Goal: Task Accomplishment & Management: Use online tool/utility

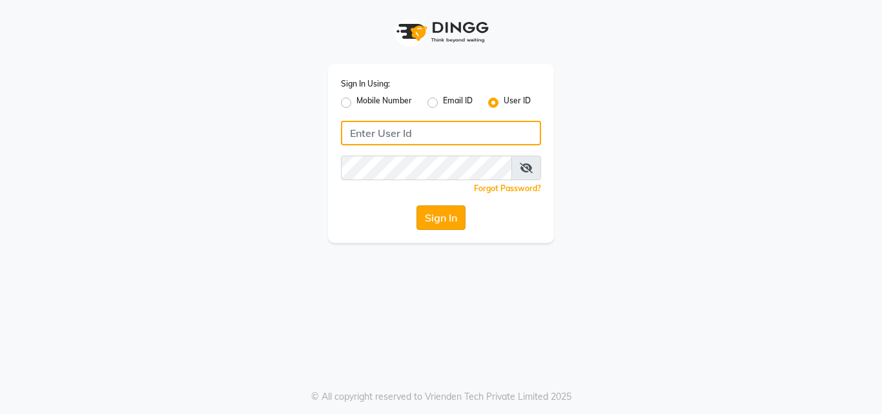
type input "salon360degree"
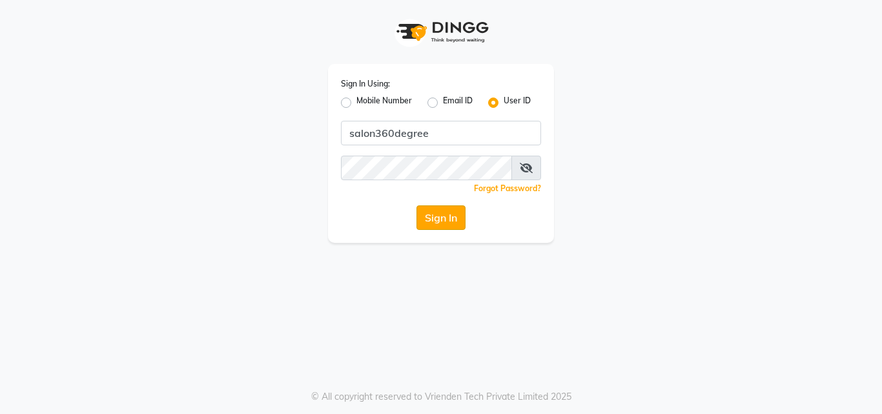
click at [424, 220] on button "Sign In" at bounding box center [440, 217] width 49 height 25
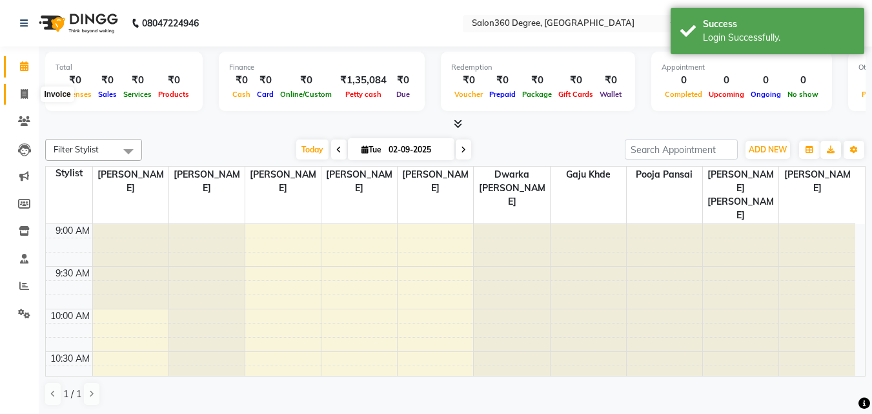
click at [26, 96] on icon at bounding box center [24, 94] width 7 height 10
select select "service"
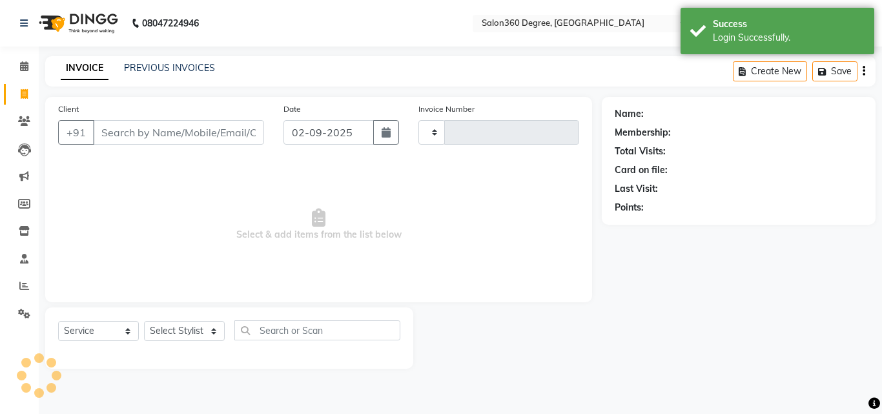
type input "2275"
select select "5215"
click at [183, 132] on input "Client" at bounding box center [178, 132] width 171 height 25
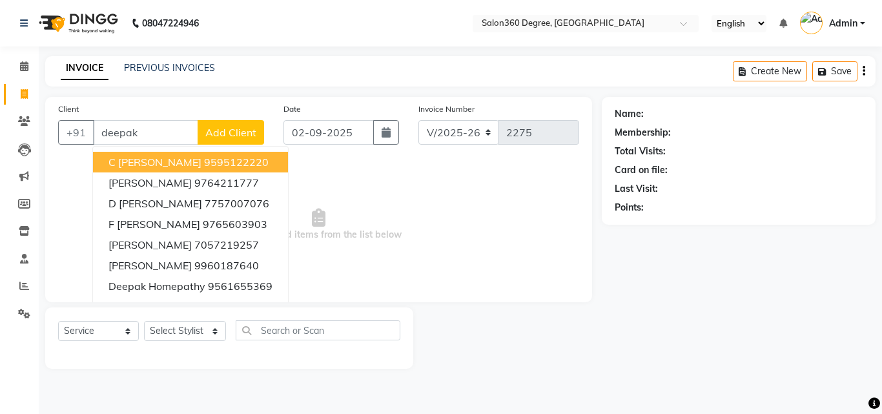
click at [155, 132] on input "deepak" at bounding box center [145, 132] width 105 height 25
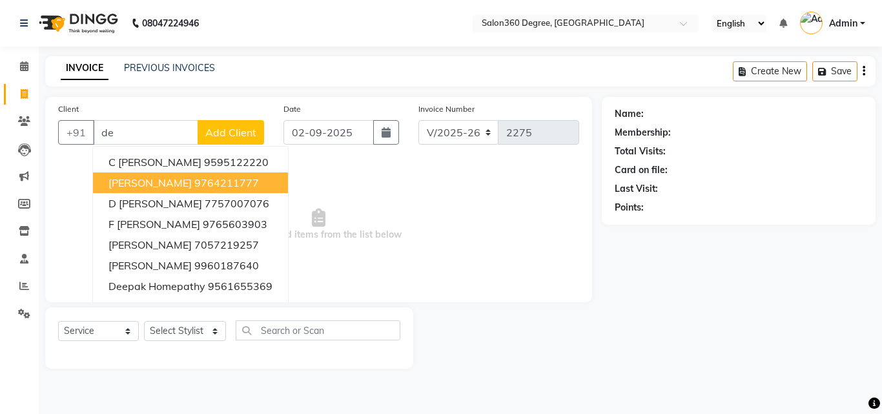
type input "d"
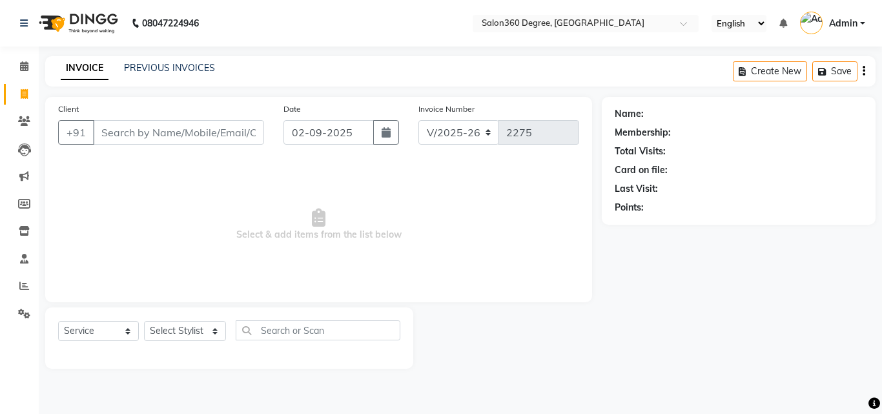
click at [112, 136] on input "Client" at bounding box center [178, 132] width 171 height 25
click at [144, 133] on input "Client" at bounding box center [178, 132] width 171 height 25
click at [24, 68] on icon at bounding box center [24, 66] width 8 height 10
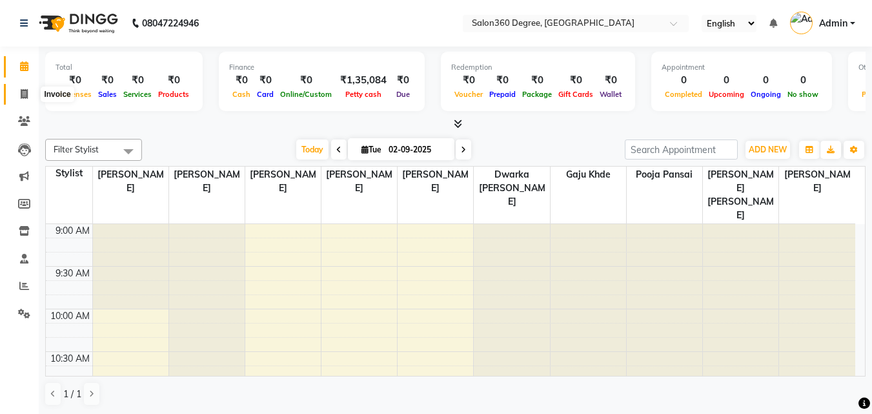
click at [22, 92] on icon at bounding box center [24, 94] width 7 height 10
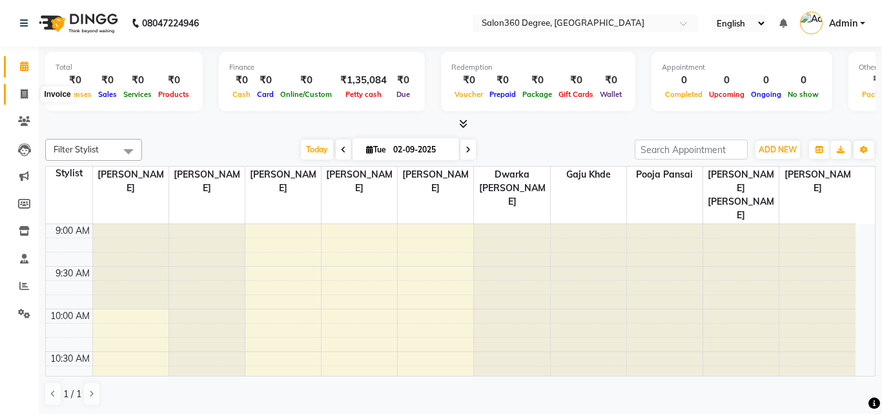
select select "5215"
select select "service"
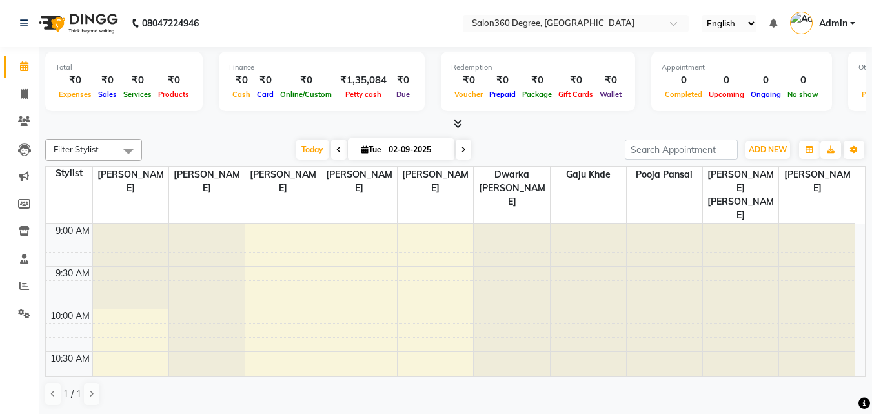
select select "service"
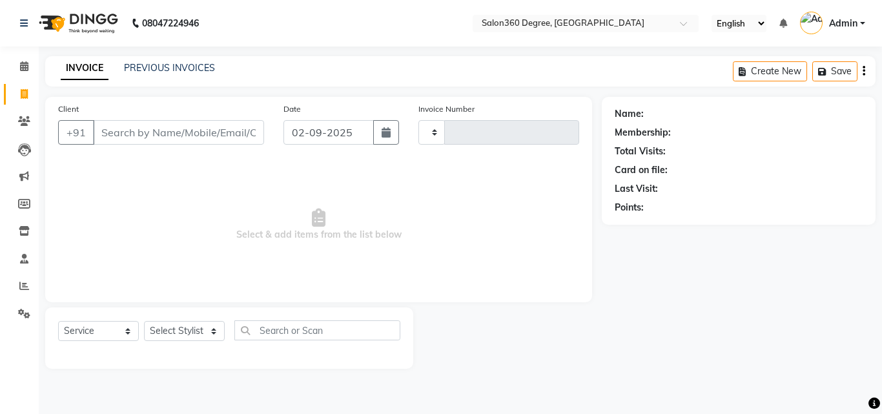
type input "2275"
select select "5215"
